Goal: Task Accomplishment & Management: Use online tool/utility

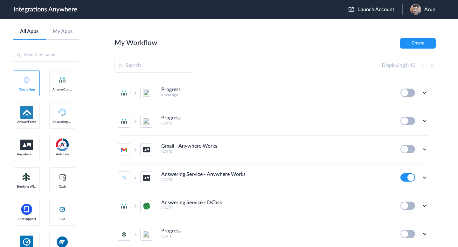
click at [365, 10] on span "Launch Account" at bounding box center [376, 9] width 36 height 5
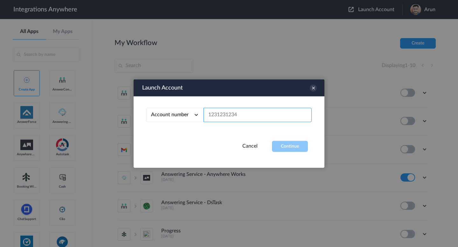
click at [216, 117] on input "text" at bounding box center [257, 115] width 108 height 14
paste input "[PHONE_NUMBER]"
type input "[PHONE_NUMBER]"
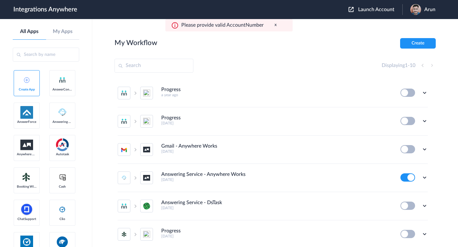
click at [375, 10] on span "Launch Account" at bounding box center [376, 9] width 36 height 5
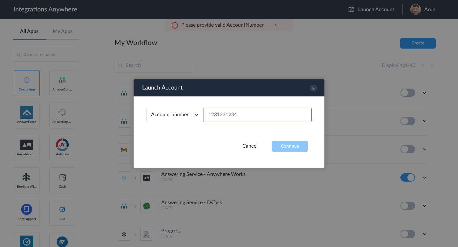
click at [221, 115] on input "text" at bounding box center [257, 115] width 108 height 14
paste input "[PHONE_NUMBER]"
click at [219, 114] on input "[PHONE_NUMBER]" at bounding box center [257, 115] width 108 height 14
type input "8004618520"
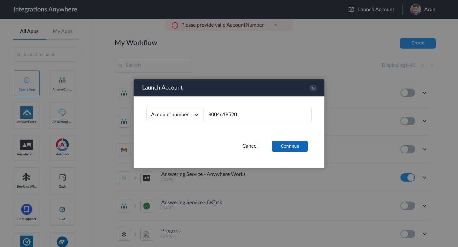
click at [290, 144] on button "Continue" at bounding box center [290, 146] width 36 height 11
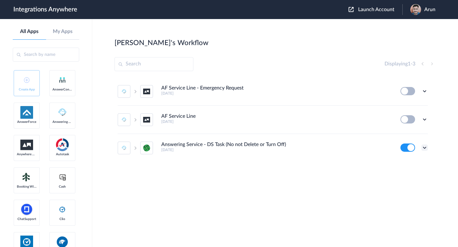
click at [425, 148] on icon at bounding box center [424, 148] width 6 height 6
click at [404, 109] on link "Edit" at bounding box center [398, 108] width 15 height 4
click at [426, 148] on icon at bounding box center [424, 148] width 6 height 6
click at [401, 108] on link "Edit" at bounding box center [398, 108] width 15 height 4
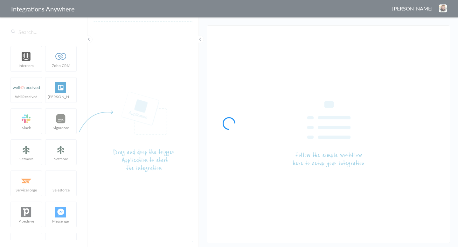
type input "Answering Service - DS Task (No not Delete or Turn Off)"
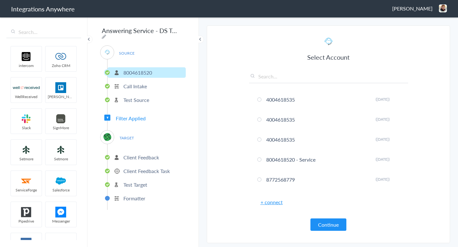
click at [133, 157] on p "Client Feedback" at bounding box center [141, 157] width 36 height 7
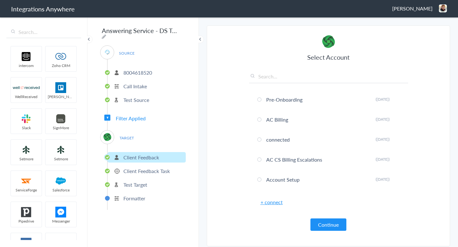
click at [130, 137] on span "TARGET" at bounding box center [126, 138] width 24 height 9
click at [120, 134] on span "TARGET" at bounding box center [126, 138] width 24 height 9
click at [127, 115] on span "Filter Applied" at bounding box center [131, 118] width 30 height 7
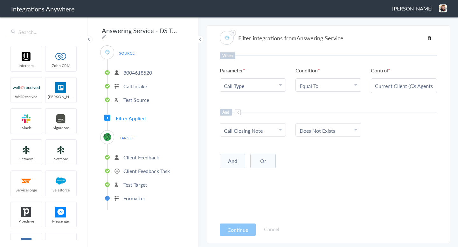
click at [124, 137] on span "TARGET" at bounding box center [126, 138] width 24 height 9
click at [320, 119] on div "And Choose Parameter Call Closing Note Name Email Phone On Call Names & Numbers…" at bounding box center [328, 123] width 217 height 28
click at [116, 141] on div "TARGET Client Feedback Client Feedback Task Test Target Formatter" at bounding box center [142, 170] width 85 height 80
click at [106, 134] on img at bounding box center [107, 137] width 8 height 8
click at [141, 159] on li "Client Feedback" at bounding box center [146, 157] width 78 height 10
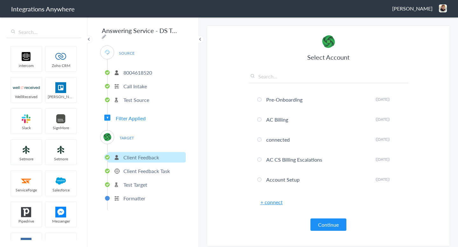
click at [157, 169] on p "Client Feedback Task" at bounding box center [146, 171] width 46 height 7
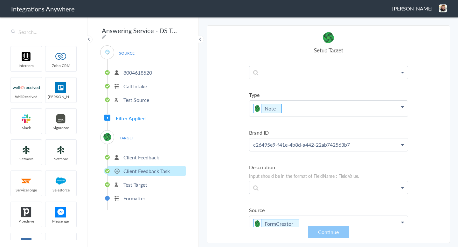
scroll to position [57, 0]
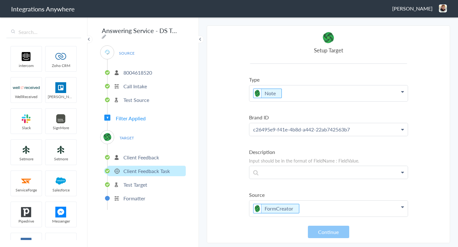
click at [134, 181] on p "Test Target" at bounding box center [135, 184] width 24 height 7
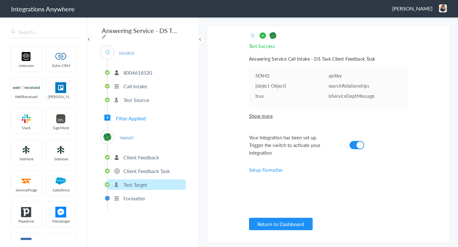
click at [135, 195] on p "Formatter" at bounding box center [134, 198] width 22 height 7
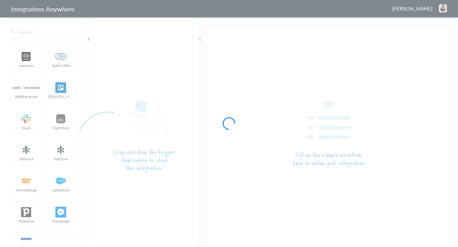
type input "Answering Service - DS Task (No not Delete or Turn Off)"
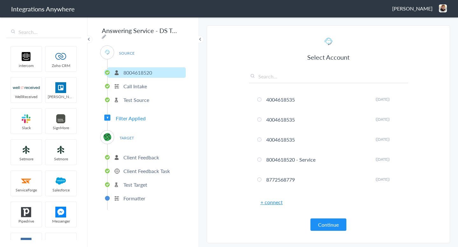
click at [146, 70] on p "8004618520" at bounding box center [137, 72] width 29 height 7
click at [140, 84] on p "Call Intake" at bounding box center [135, 86] width 24 height 7
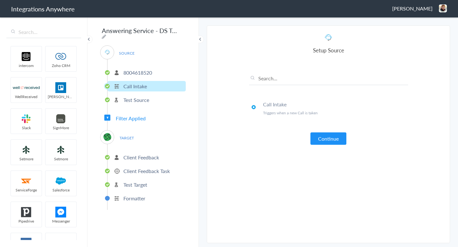
click at [140, 98] on p "Test Source" at bounding box center [136, 99] width 26 height 7
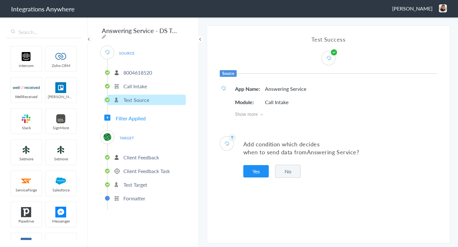
click at [125, 117] on span "Filter Applied" at bounding box center [131, 118] width 30 height 7
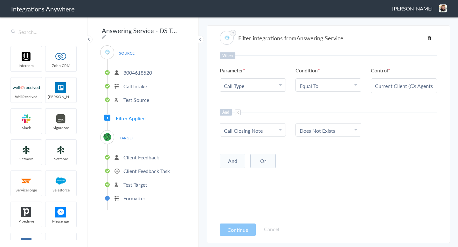
click at [124, 136] on span "TARGET" at bounding box center [126, 138] width 24 height 9
click at [138, 155] on p "Client Feedback" at bounding box center [141, 157] width 36 height 7
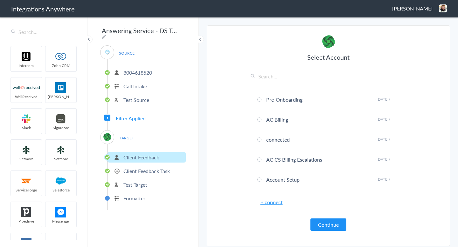
scroll to position [16, 0]
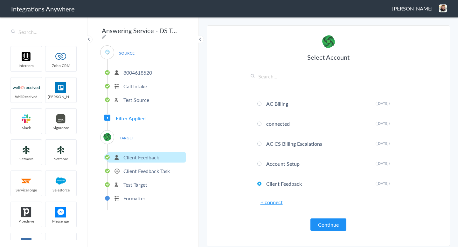
click at [149, 168] on p "Client Feedback Task" at bounding box center [146, 171] width 46 height 7
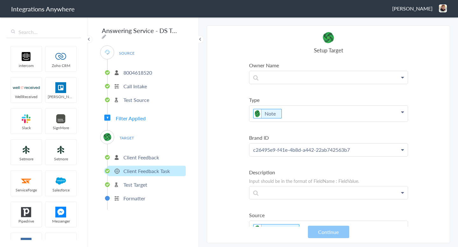
scroll to position [38, 0]
click at [337, 47] on p "Note" at bounding box center [328, 41] width 158 height 12
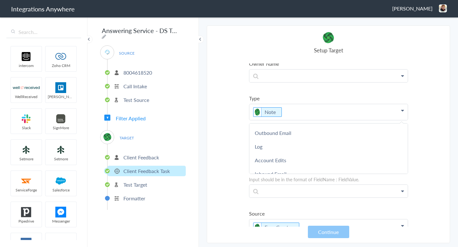
scroll to position [0, 0]
click at [236, 131] on section "Select Account 4004618535 Rename Delete (5 years ago) 4004618535 Rename Delete …" at bounding box center [328, 134] width 243 height 218
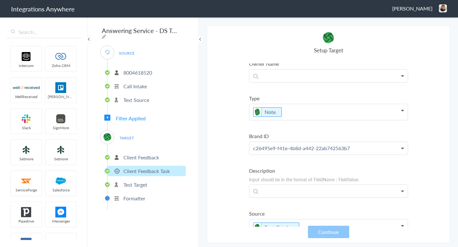
click at [303, 47] on p "Note" at bounding box center [328, 41] width 158 height 12
click at [238, 129] on section "Select Account 4004618535 Rename Delete (5 years ago) 4004618535 Rename Delete …" at bounding box center [328, 134] width 243 height 218
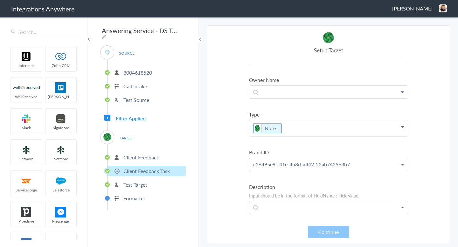
scroll to position [19, 0]
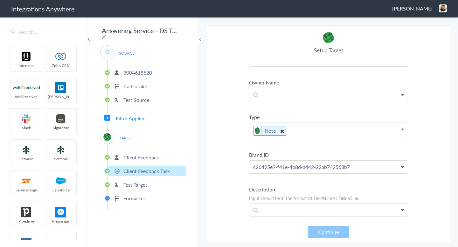
click at [274, 132] on li "Note" at bounding box center [269, 131] width 33 height 10
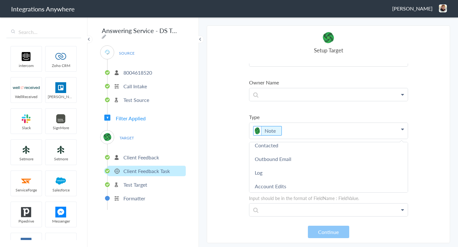
scroll to position [0, 0]
click at [233, 140] on section "Select Account 4004618535 Rename Delete (5 years ago) 4004618535 Rename Delete …" at bounding box center [328, 134] width 243 height 218
